Goal: Information Seeking & Learning: Learn about a topic

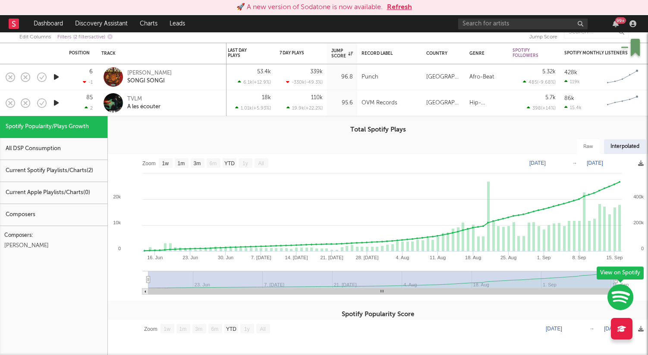
select select "1w"
click at [142, 94] on div "TVLM A les écouter" at bounding box center [161, 102] width 121 height 25
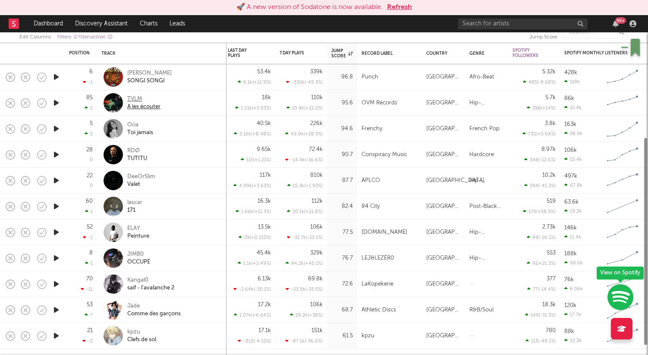
click at [139, 102] on div "TVLM" at bounding box center [143, 99] width 33 height 8
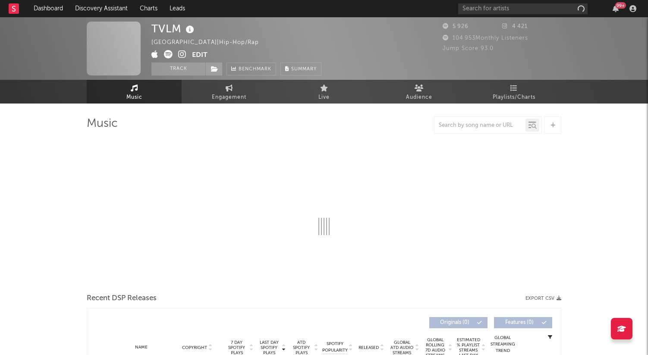
select select "1w"
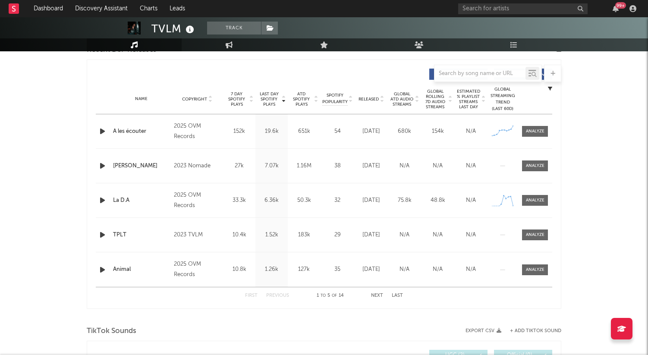
scroll to position [294, 0]
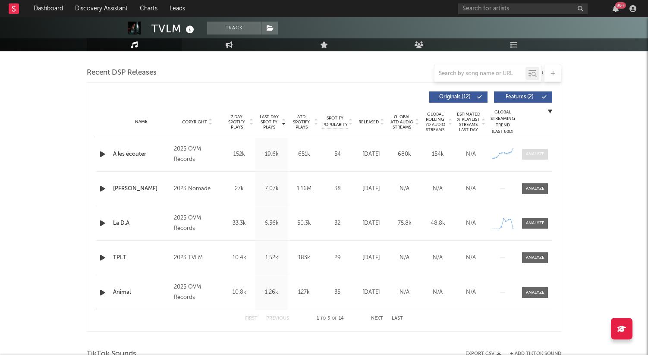
click at [534, 153] on div at bounding box center [535, 154] width 19 height 6
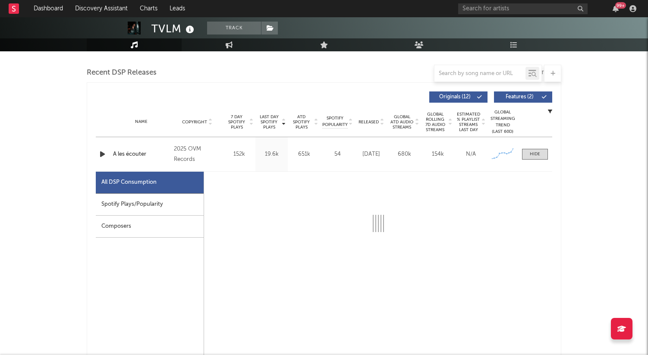
select select "1w"
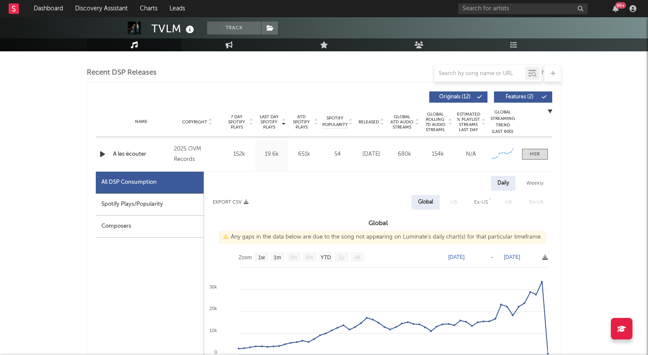
click at [144, 205] on div "Spotify Plays/Popularity" at bounding box center [150, 205] width 108 height 22
select select "1w"
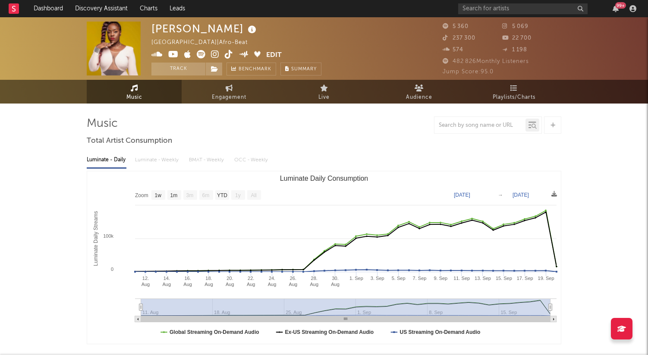
select select "1w"
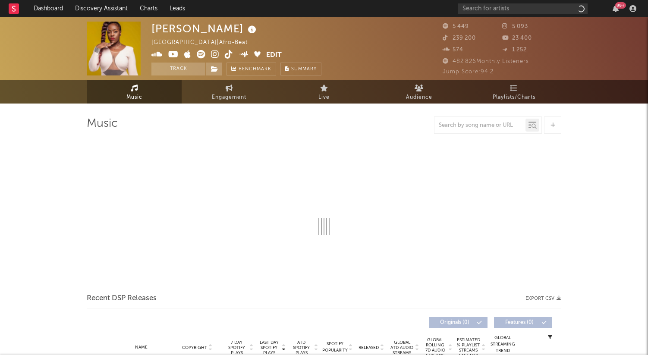
select select "1w"
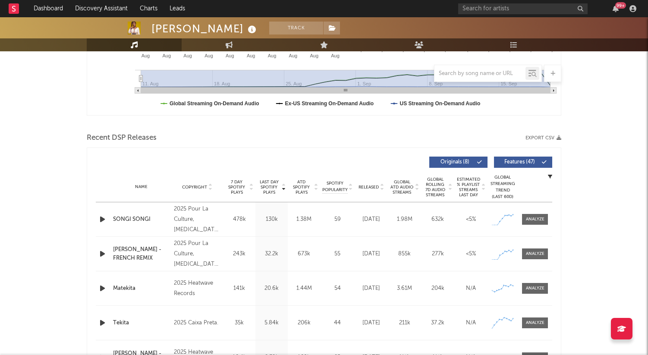
scroll to position [273, 0]
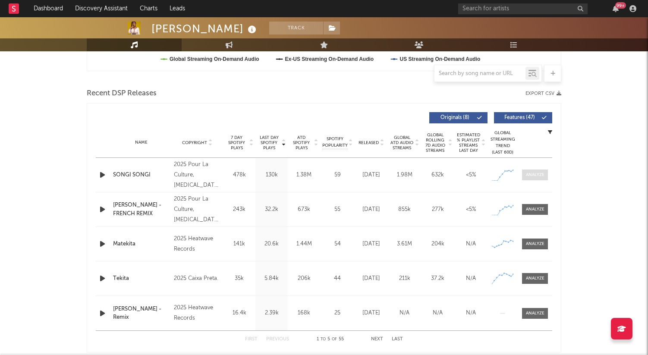
click at [536, 175] on div at bounding box center [535, 175] width 19 height 6
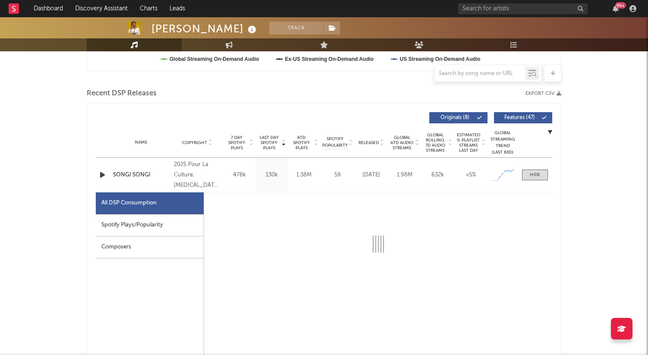
select select "1w"
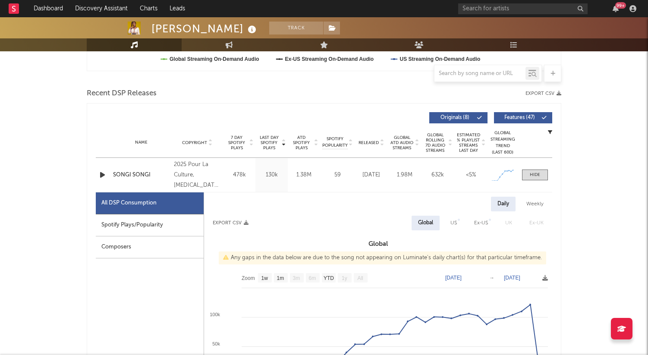
click at [166, 219] on div "Spotify Plays/Popularity" at bounding box center [150, 225] width 108 height 22
select select "1w"
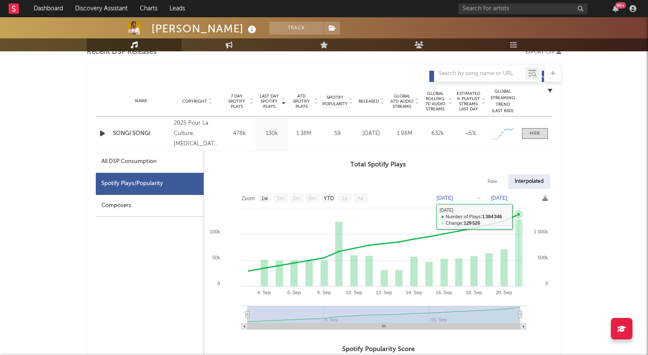
scroll to position [317, 0]
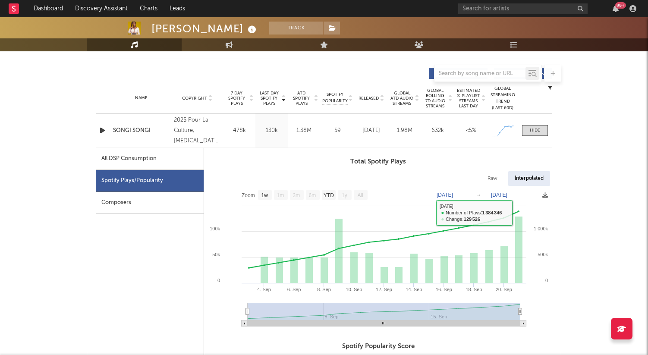
click at [507, 197] on text "Sep 21, 2025" at bounding box center [499, 195] width 16 height 6
click at [524, 196] on input "2025-09-22" at bounding box center [504, 195] width 40 height 9
type input "2025-09-21"
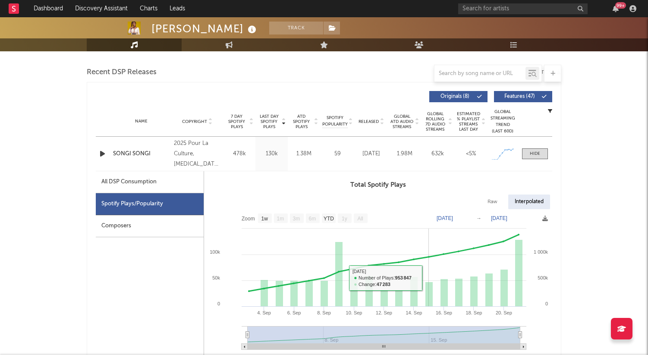
scroll to position [297, 0]
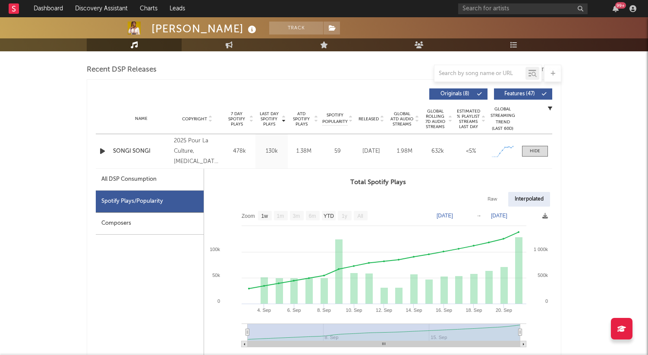
click at [158, 173] on div "All DSP Consumption" at bounding box center [150, 180] width 108 height 22
select select "1w"
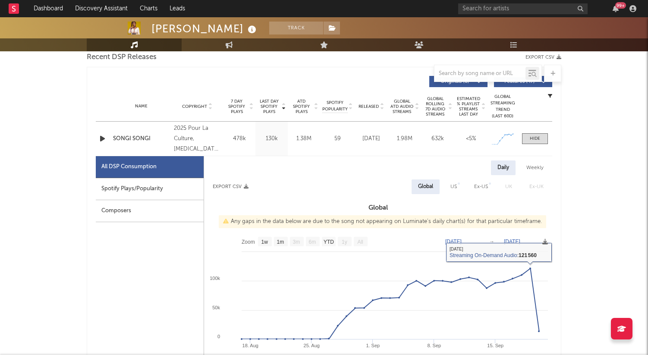
scroll to position [314, 0]
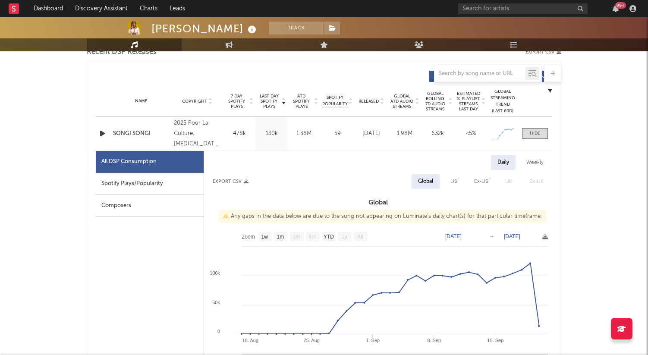
click at [478, 183] on div "Ex-US" at bounding box center [481, 181] width 14 height 10
select select "1w"
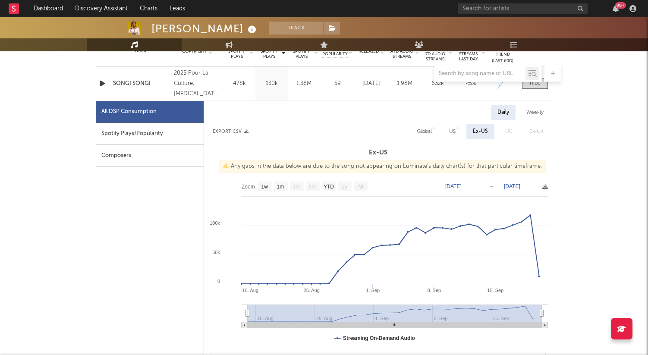
scroll to position [367, 0]
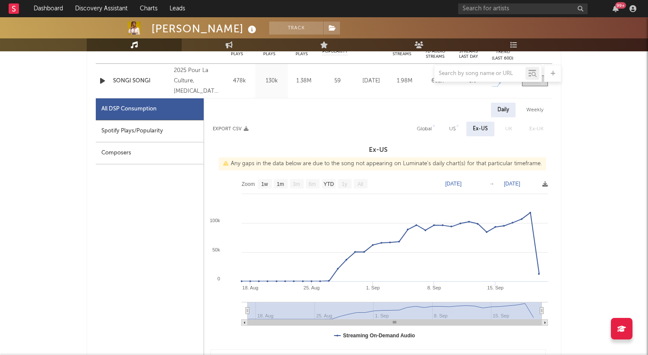
click at [451, 127] on div "US" at bounding box center [452, 129] width 6 height 10
select select "1w"
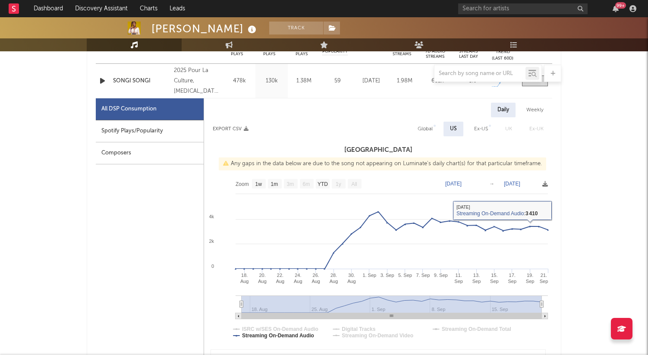
click at [480, 129] on div "Ex-US" at bounding box center [481, 129] width 14 height 10
select select "1w"
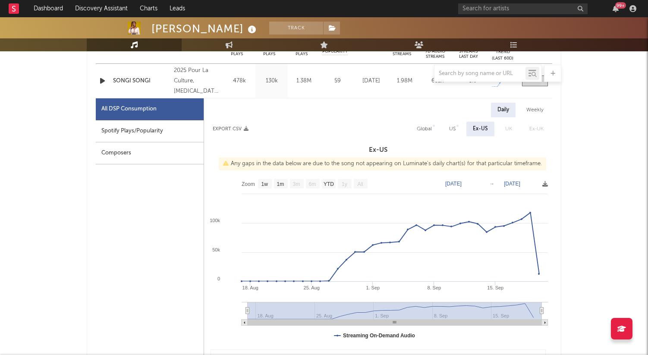
click at [423, 130] on div "Global" at bounding box center [424, 129] width 15 height 10
select select "1w"
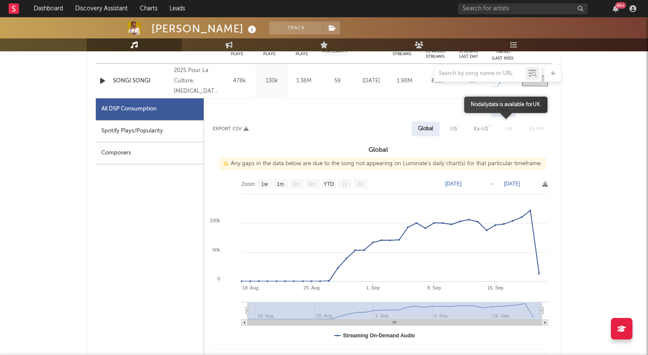
click at [511, 127] on span "UK" at bounding box center [508, 129] width 24 height 15
click at [536, 129] on span "Ex-UK" at bounding box center [535, 129] width 31 height 15
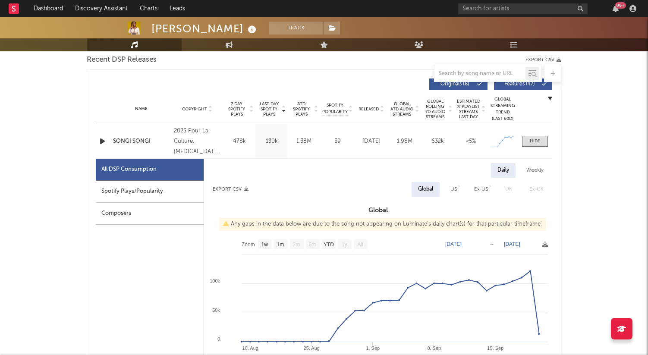
scroll to position [314, 0]
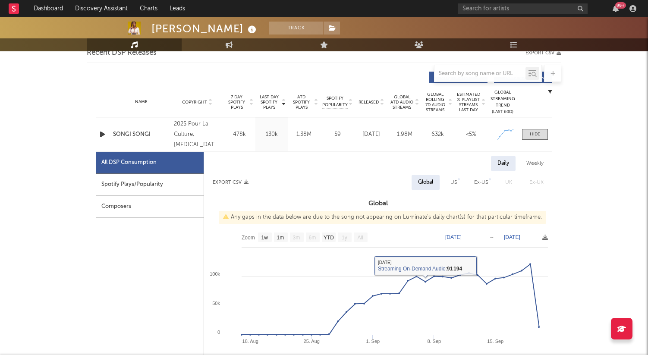
click at [129, 182] on div "Spotify Plays/Popularity" at bounding box center [150, 185] width 108 height 22
select select "1w"
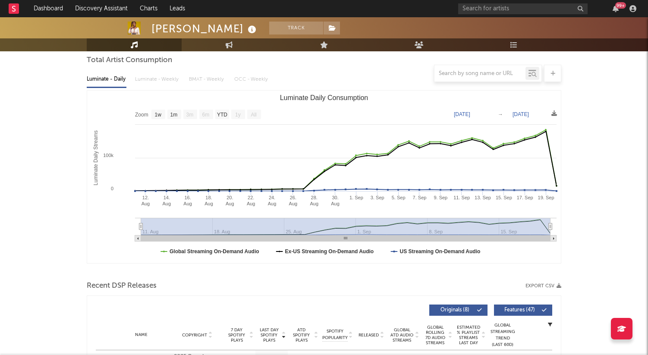
scroll to position [0, 0]
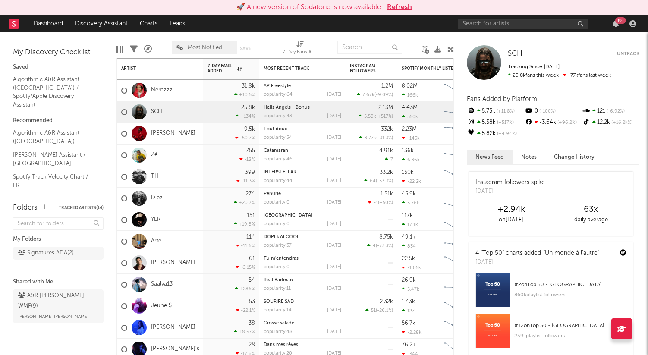
click at [397, 9] on button "Refresh" at bounding box center [399, 7] width 25 height 10
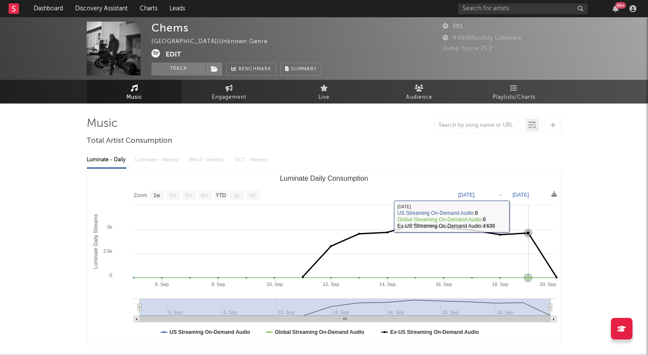
select select "1w"
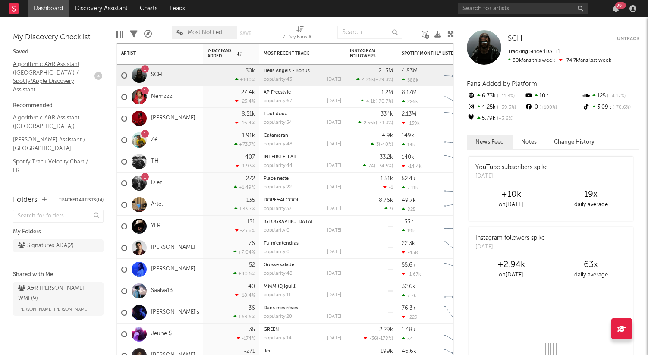
click at [43, 76] on link "Algorithmic A&R Assistant ([GEOGRAPHIC_DATA]) / Spotify/Apple Discovery Assista…" at bounding box center [54, 77] width 82 height 34
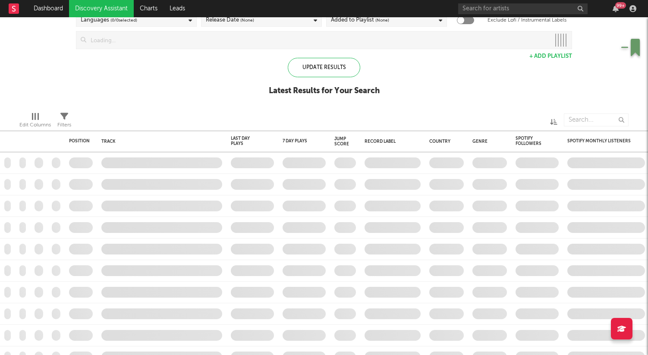
checkbox input "true"
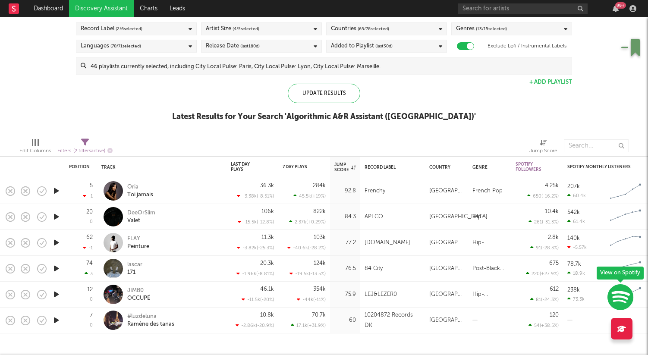
click at [172, 292] on div "JIMB0 OCCUPÉ" at bounding box center [173, 295] width 93 height 16
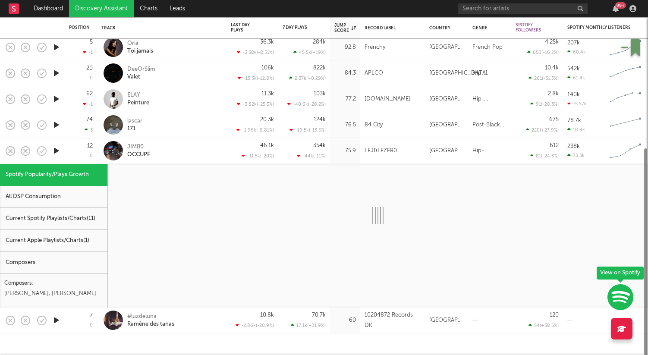
select select "1w"
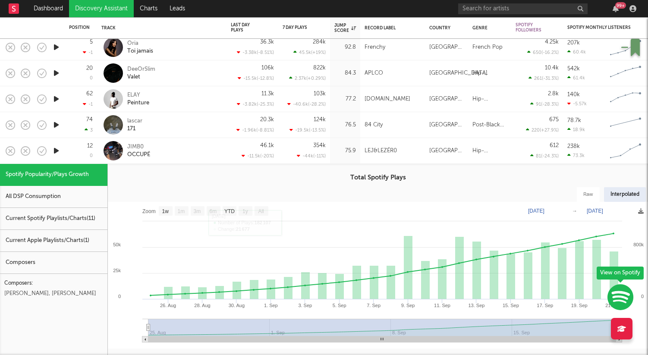
click at [44, 196] on div "All DSP Consumption" at bounding box center [53, 197] width 107 height 22
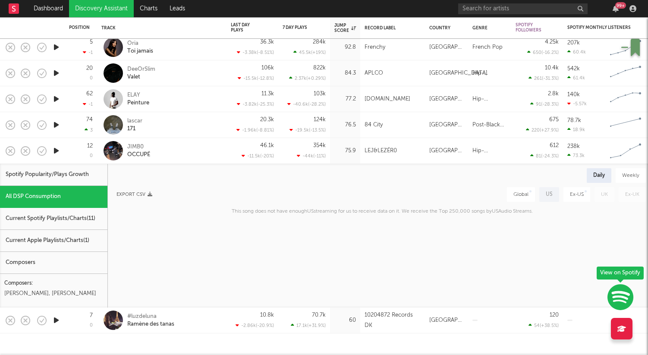
click at [45, 175] on div "Spotify Popularity/Plays Growth" at bounding box center [53, 175] width 107 height 22
select select "1w"
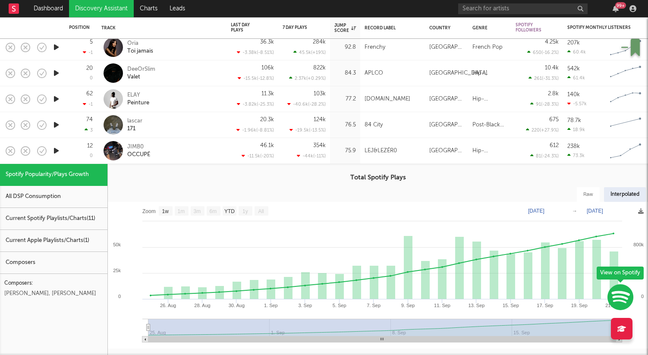
click at [73, 150] on div "12 0" at bounding box center [81, 150] width 24 height 25
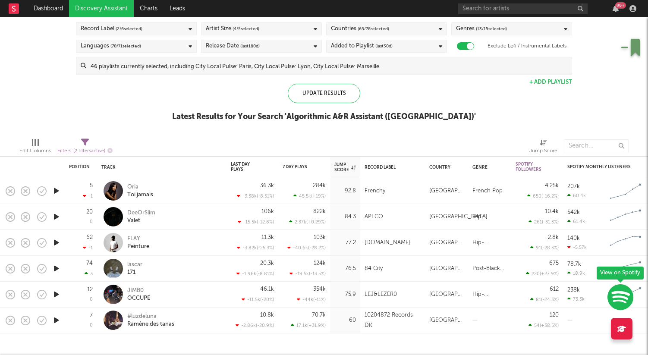
click at [199, 313] on div "#luzdeluna Ramène des tanas" at bounding box center [173, 321] width 93 height 16
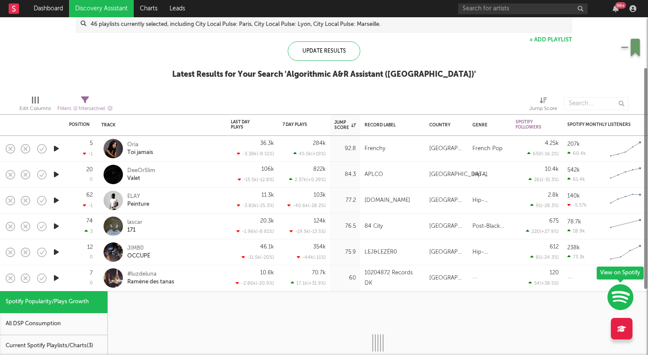
select select "1w"
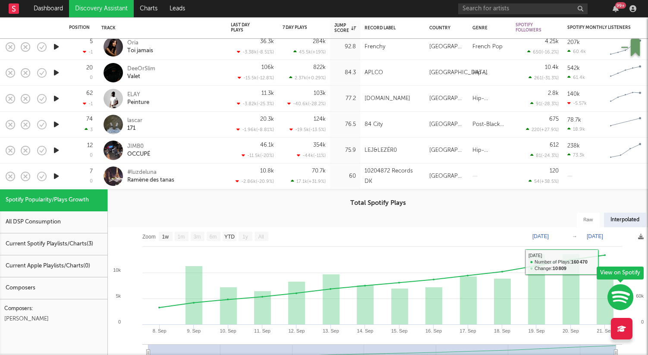
click at [627, 298] on icon "button" at bounding box center [620, 297] width 26 height 27
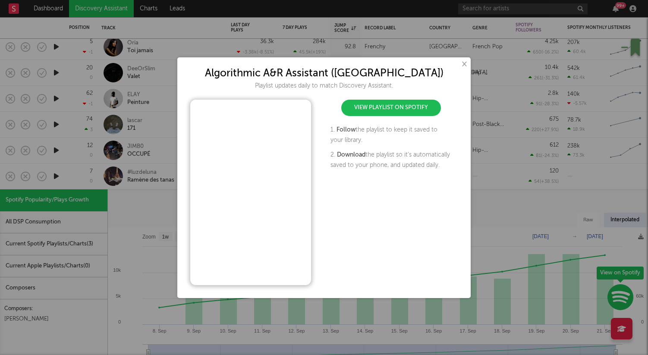
click at [463, 61] on button "×" at bounding box center [463, 64] width 9 height 9
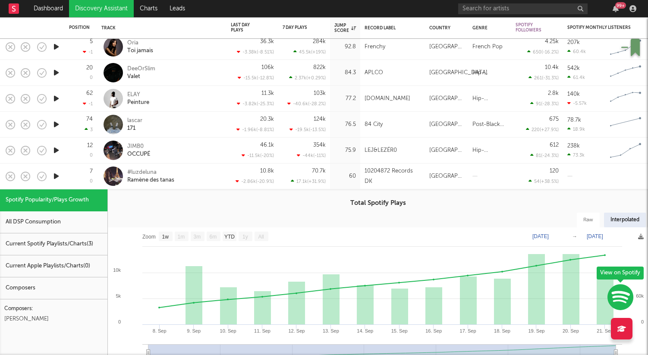
click at [74, 179] on div "7 0" at bounding box center [81, 175] width 24 height 25
